Goal: Task Accomplishment & Management: Use online tool/utility

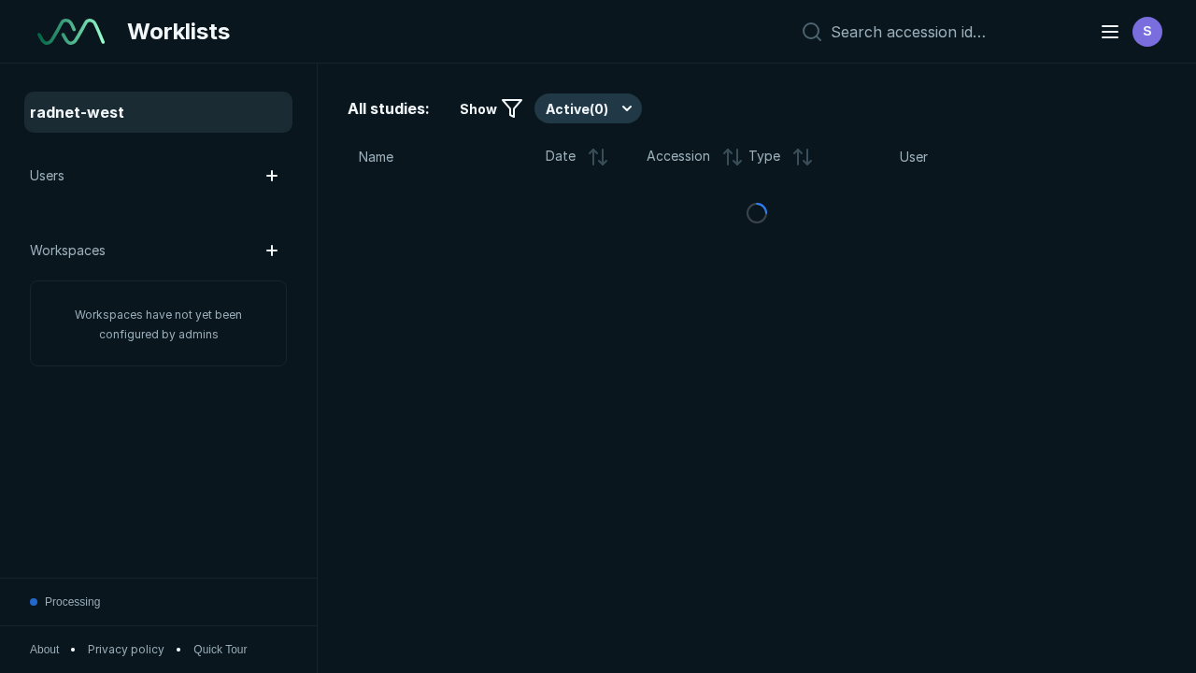
scroll to position [5102, 7782]
